Goal: Task Accomplishment & Management: Manage account settings

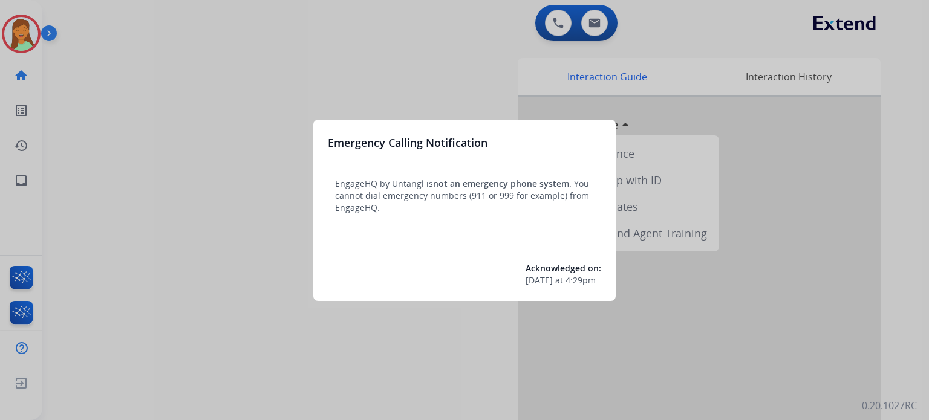
click at [149, 412] on div at bounding box center [464, 210] width 929 height 420
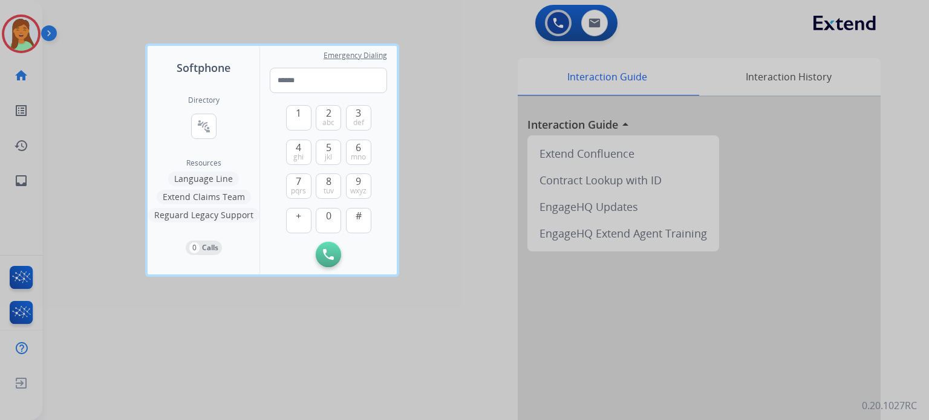
click at [145, 383] on div at bounding box center [464, 210] width 929 height 420
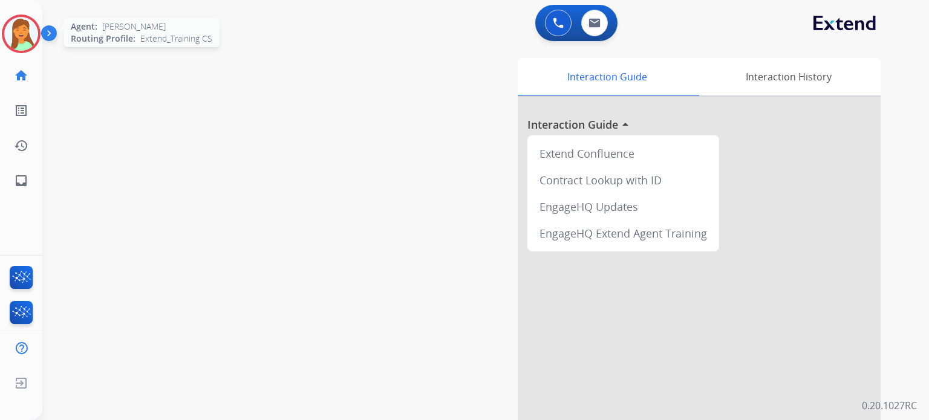
click at [27, 37] on img at bounding box center [21, 34] width 34 height 34
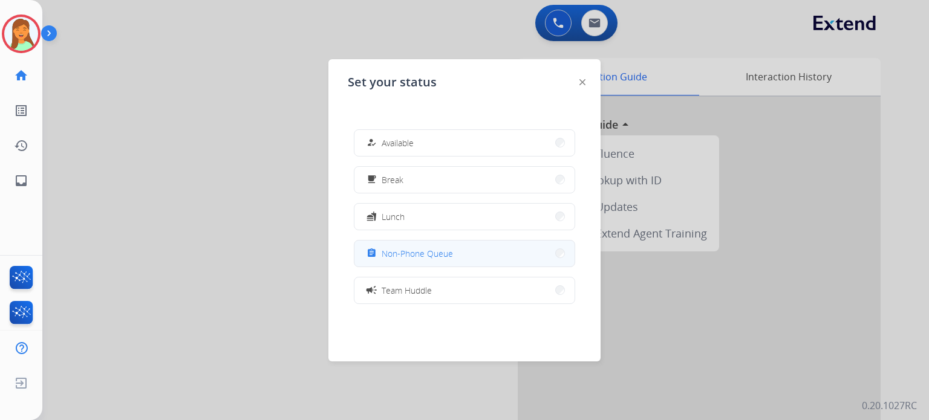
click at [420, 254] on span "Non-Phone Queue" at bounding box center [417, 253] width 71 height 13
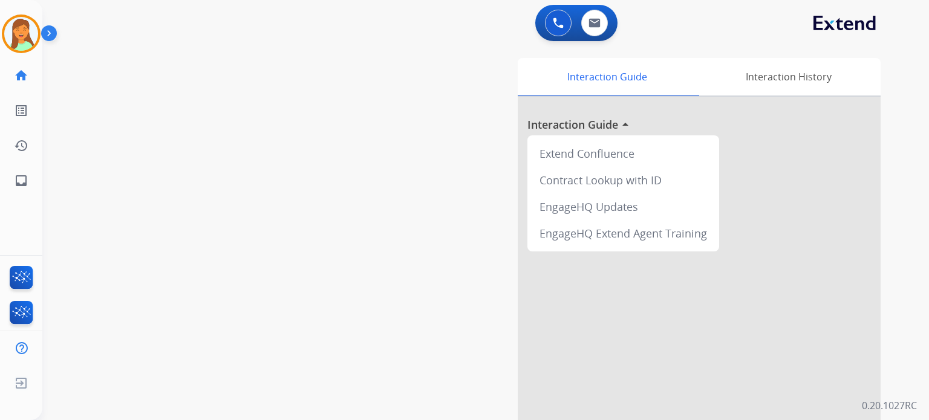
click at [278, 279] on div "swap_horiz Break voice bridge close_fullscreen Connect 3-Way Call merge_type Se…" at bounding box center [470, 296] width 857 height 504
drag, startPoint x: 374, startPoint y: 226, endPoint x: 368, endPoint y: 224, distance: 6.3
click at [368, 224] on div "swap_horiz Break voice bridge close_fullscreen Connect 3-Way Call merge_type Se…" at bounding box center [470, 296] width 857 height 504
click at [255, 166] on div "swap_horiz Break voice bridge close_fullscreen Connect 3-Way Call merge_type Se…" at bounding box center [470, 296] width 857 height 504
click at [19, 275] on img at bounding box center [21, 280] width 28 height 28
